Goal: Use online tool/utility: Utilize a website feature to perform a specific function

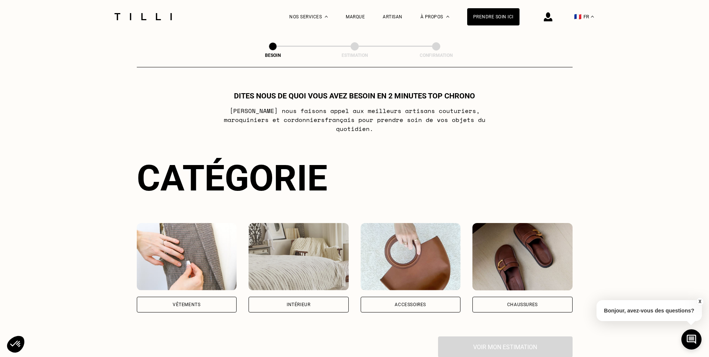
click at [195, 296] on div "Vêtements" at bounding box center [187, 304] width 100 height 16
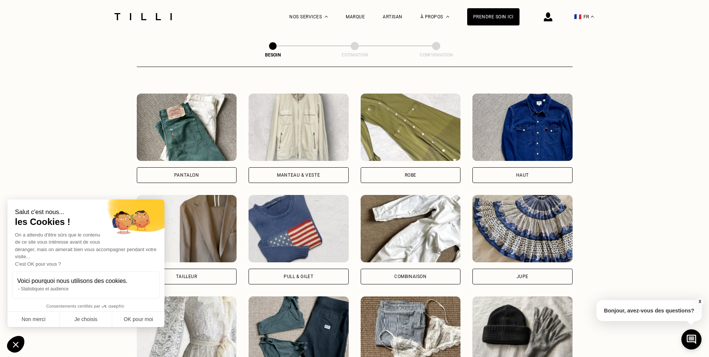
scroll to position [357, 0]
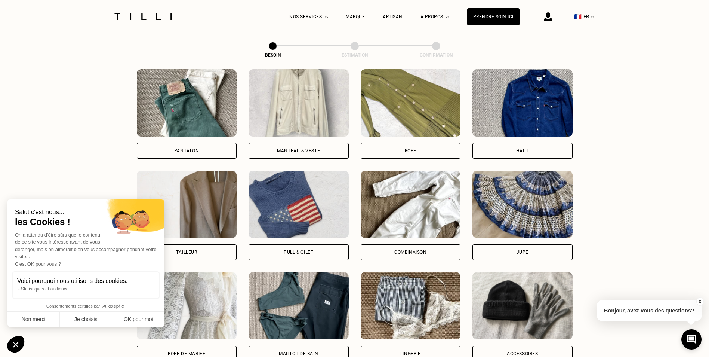
click at [431, 135] on div "Robe" at bounding box center [411, 113] width 100 height 89
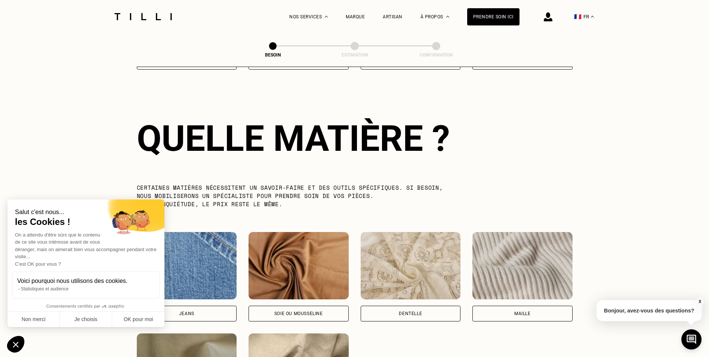
scroll to position [651, 0]
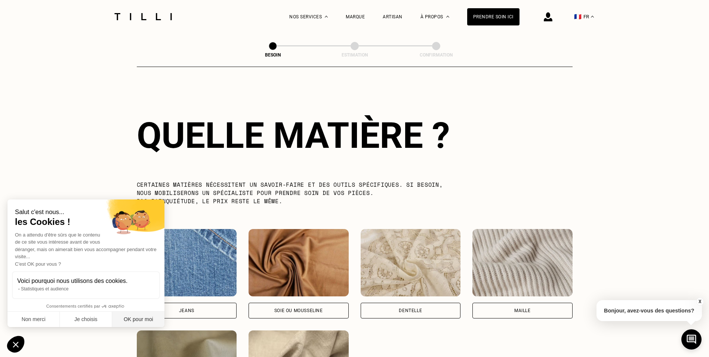
click at [145, 320] on button "OK pour moi" at bounding box center [138, 319] width 52 height 16
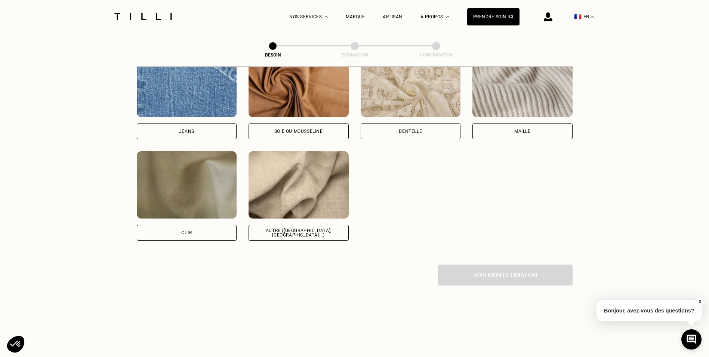
scroll to position [838, 0]
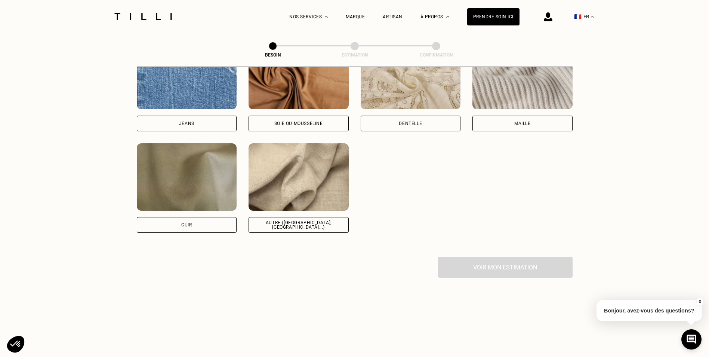
click at [318, 225] on div "Autre ([GEOGRAPHIC_DATA], [GEOGRAPHIC_DATA]...)" at bounding box center [299, 225] width 100 height 16
select select "FR"
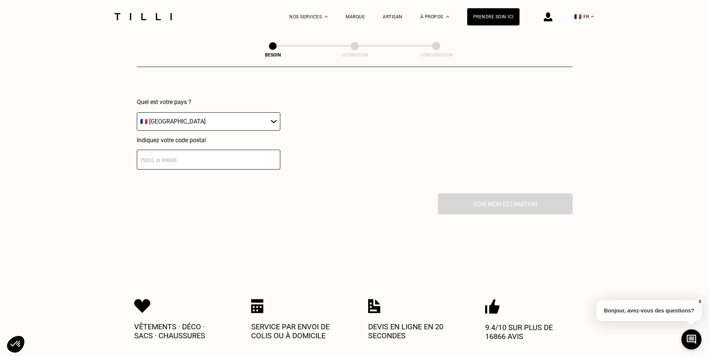
scroll to position [1088, 0]
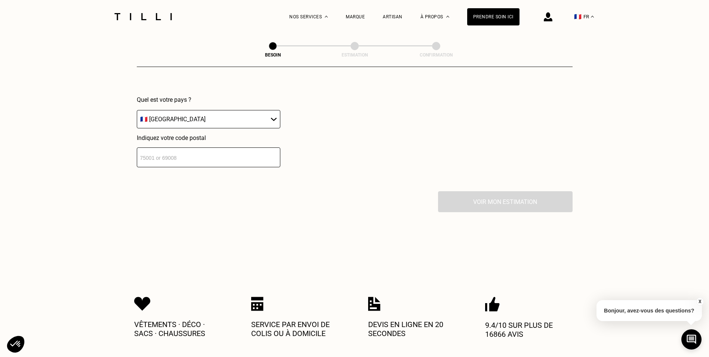
click at [197, 157] on input "number" at bounding box center [209, 157] width 144 height 20
type input "75008"
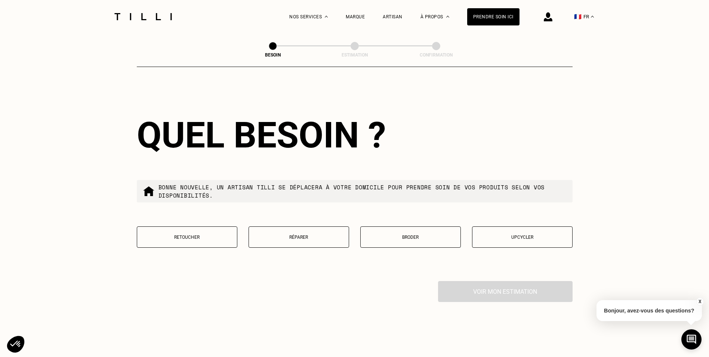
scroll to position [1191, 0]
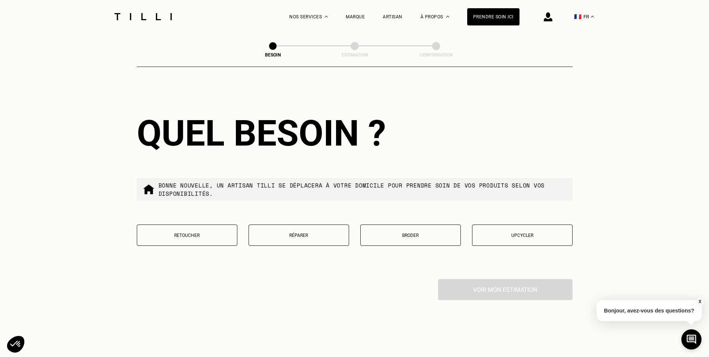
click at [212, 232] on p "Retoucher" at bounding box center [187, 234] width 92 height 5
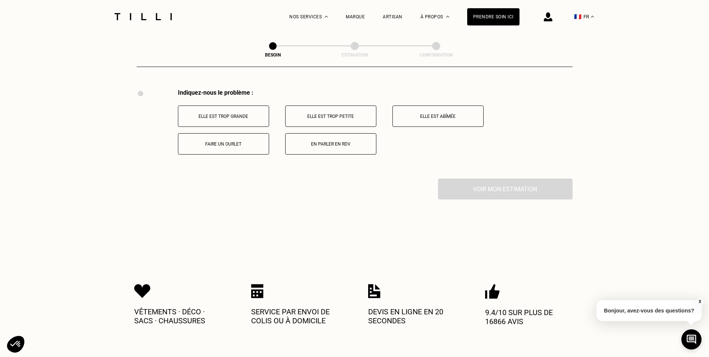
scroll to position [1382, 0]
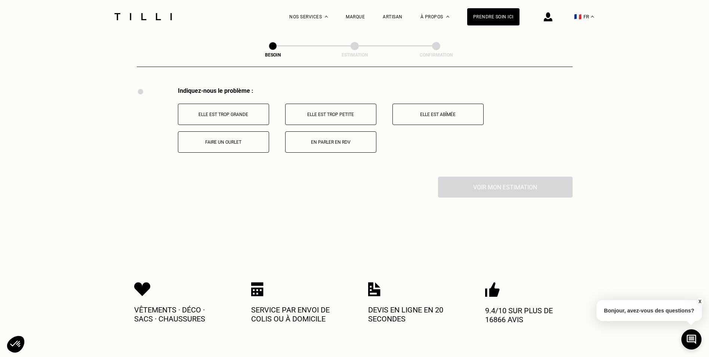
click at [217, 104] on button "Elle est trop grande" at bounding box center [223, 114] width 91 height 21
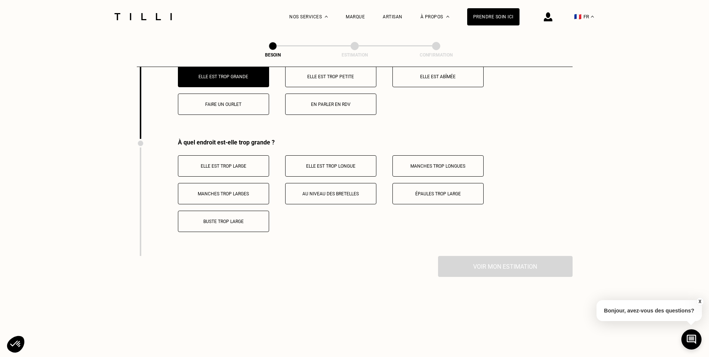
scroll to position [1472, 0]
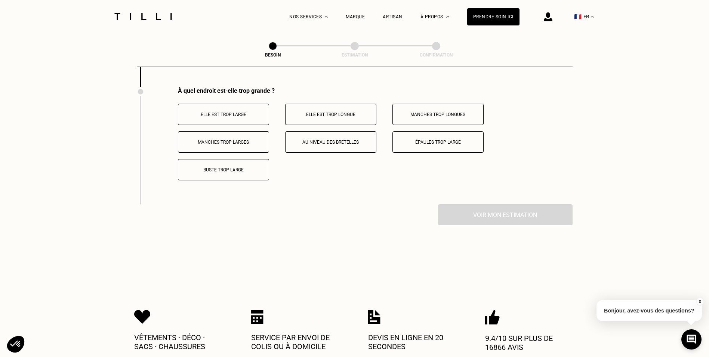
click at [333, 112] on p "Elle est trop longue" at bounding box center [330, 114] width 83 height 5
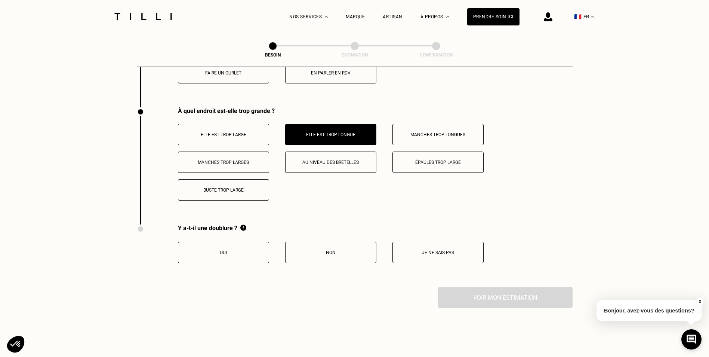
scroll to position [1434, 0]
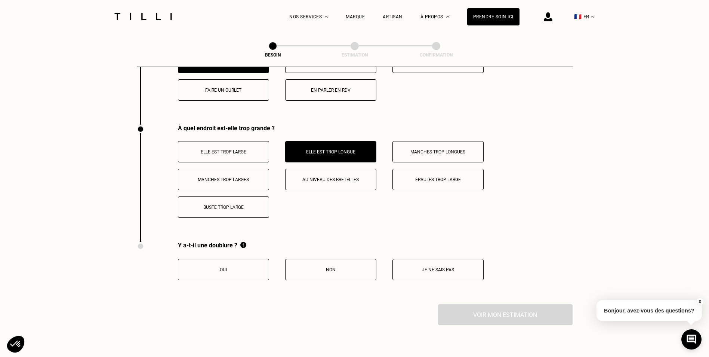
click at [329, 270] on button "Non" at bounding box center [330, 269] width 91 height 21
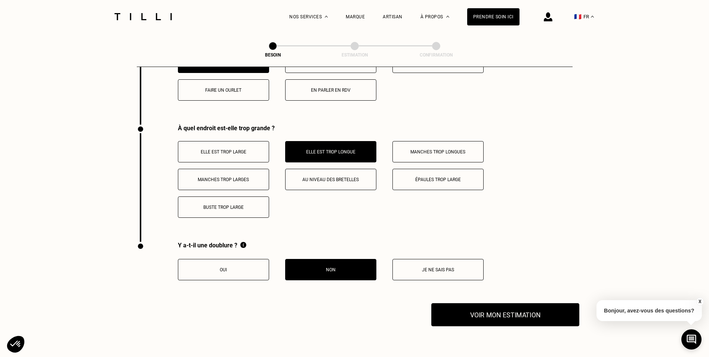
click at [478, 308] on button "Voir mon estimation" at bounding box center [505, 314] width 148 height 23
